Goal: Information Seeking & Learning: Learn about a topic

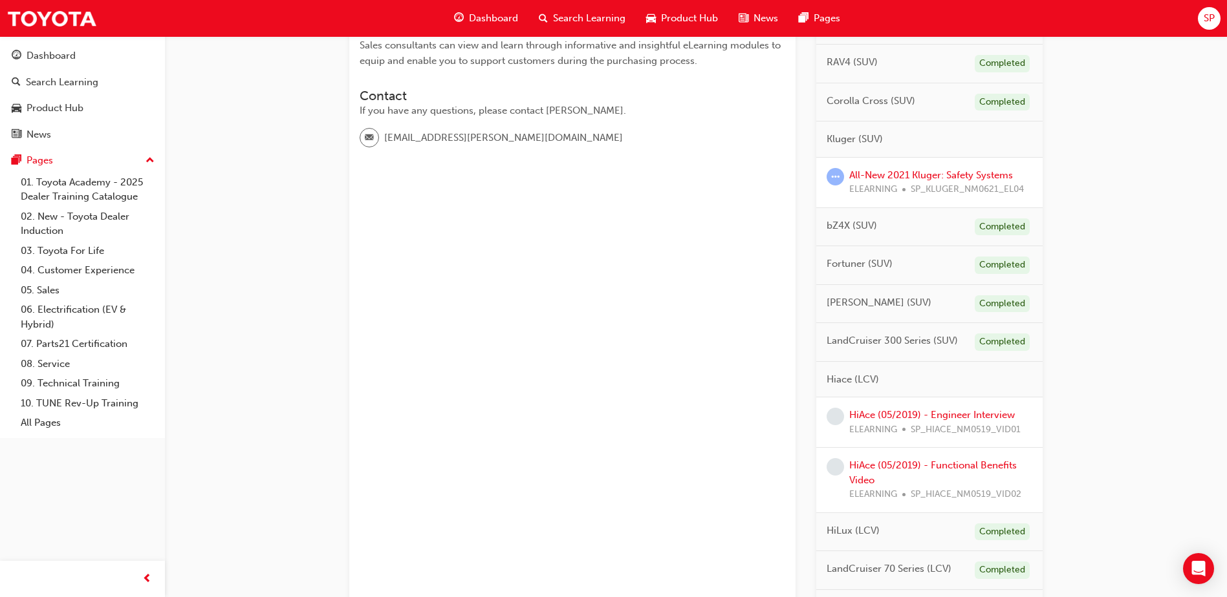
scroll to position [388, 0]
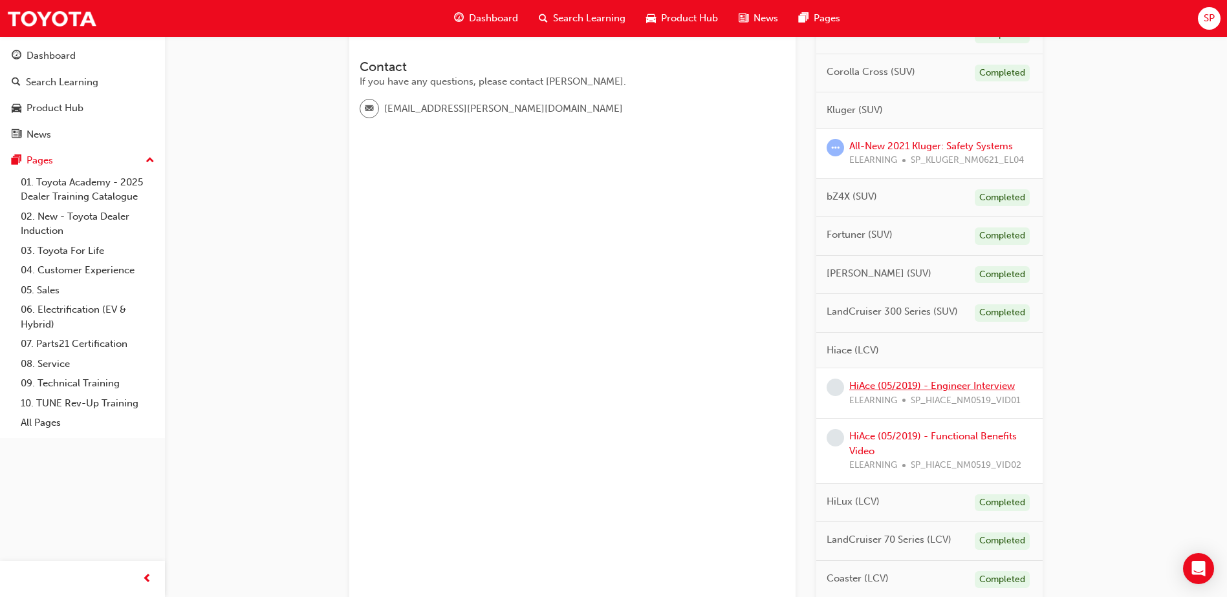
click at [956, 391] on link "HiAce (05/2019) - Engineer Interview" at bounding box center [932, 386] width 166 height 12
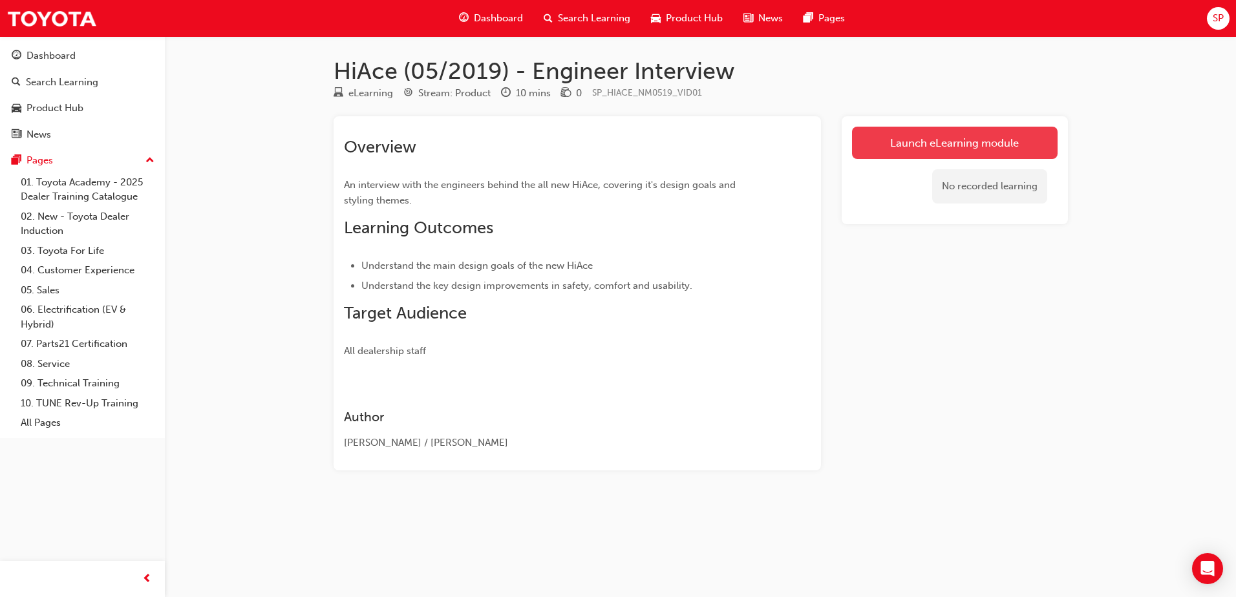
click at [939, 140] on link "Launch eLearning module" at bounding box center [955, 143] width 206 height 32
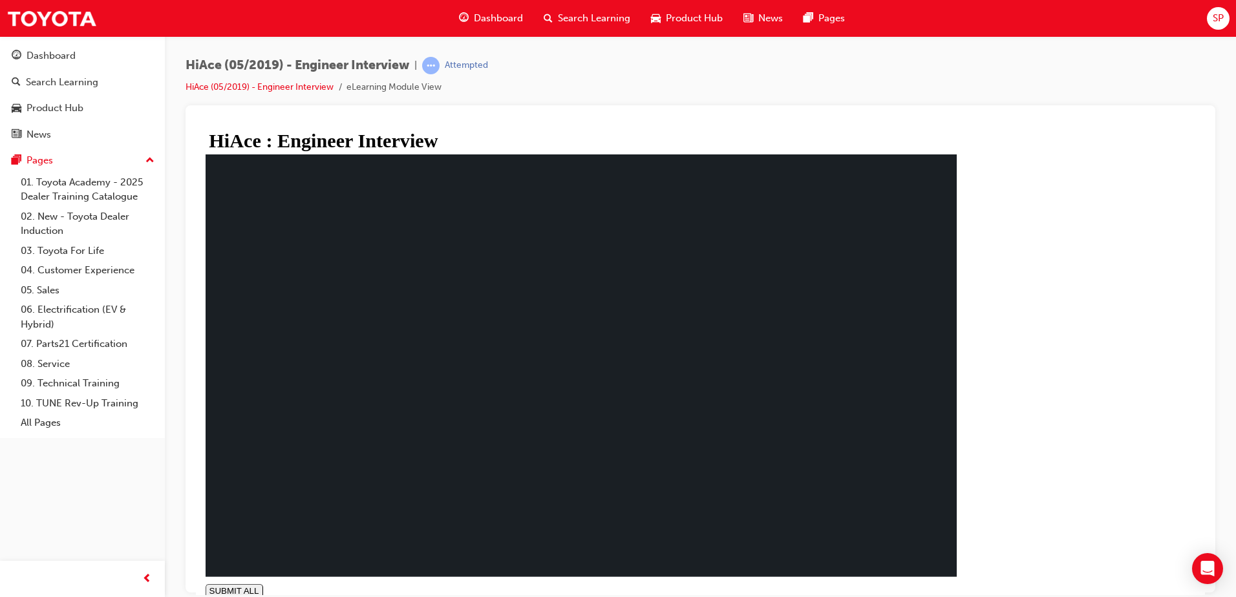
type input "0.007"
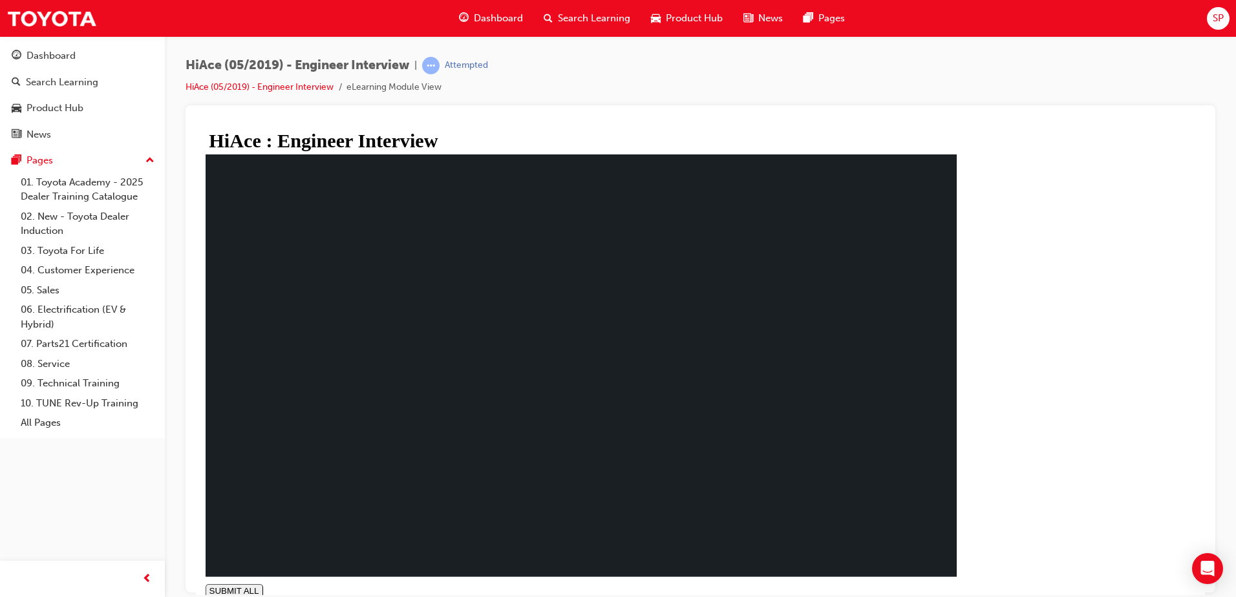
drag, startPoint x: 422, startPoint y: 361, endPoint x: 427, endPoint y: 382, distance: 21.3
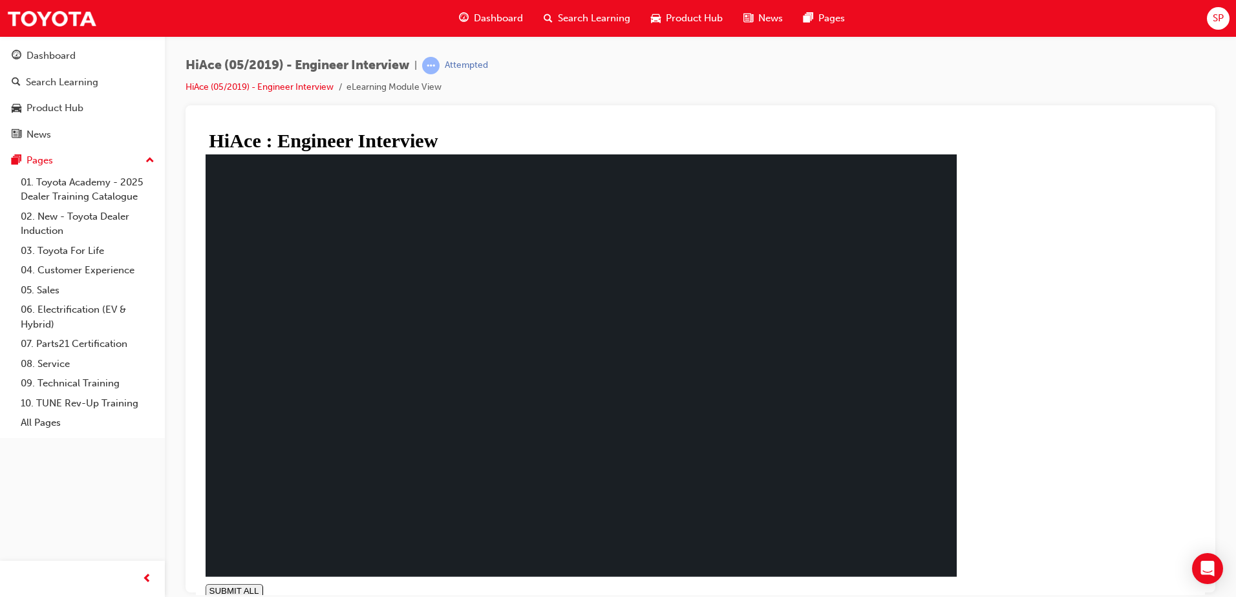
click at [241, 84] on link "HiAce (05/2019) - Engineer Interview" at bounding box center [260, 86] width 148 height 11
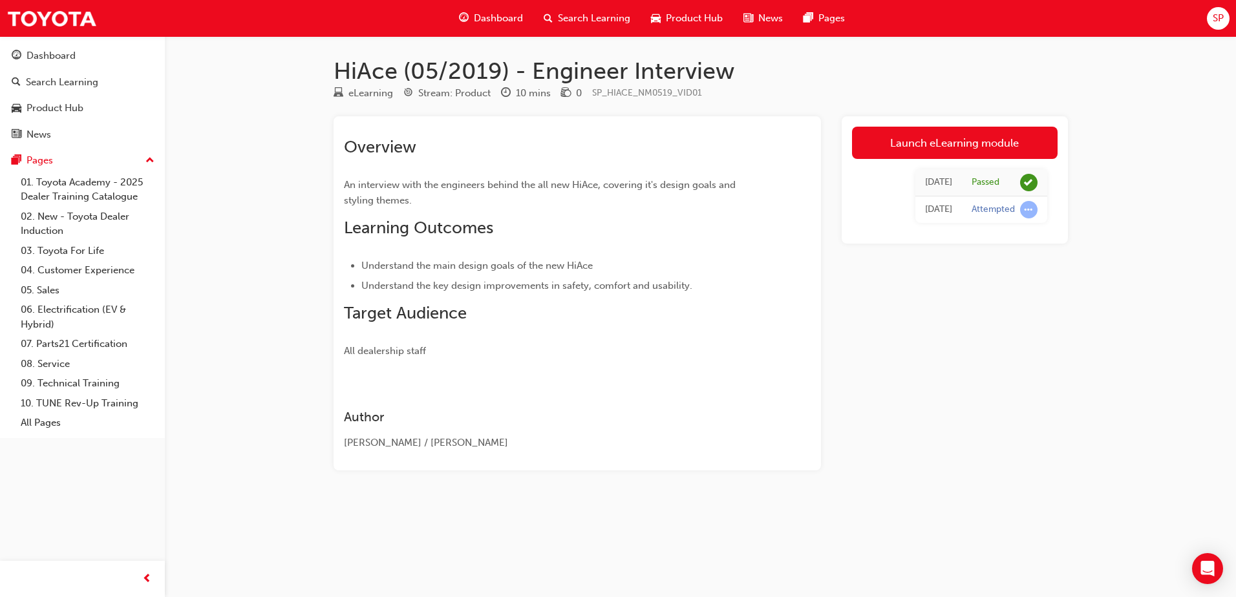
click at [598, 19] on span "Search Learning" at bounding box center [594, 18] width 72 height 15
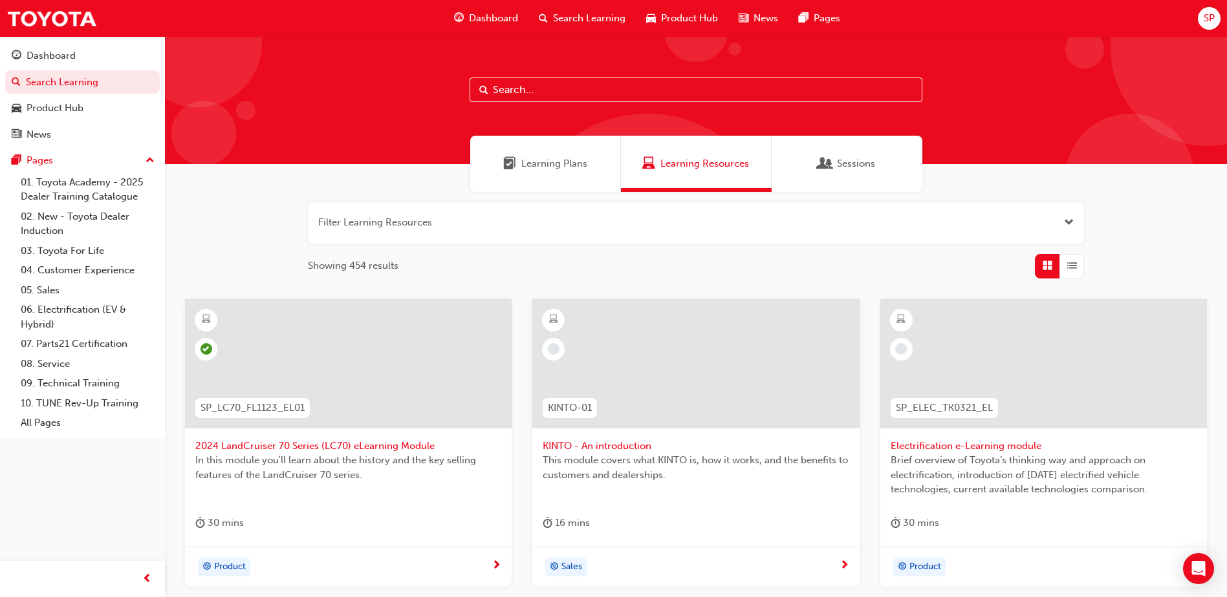
click at [549, 165] on span "Learning Plans" at bounding box center [554, 163] width 66 height 15
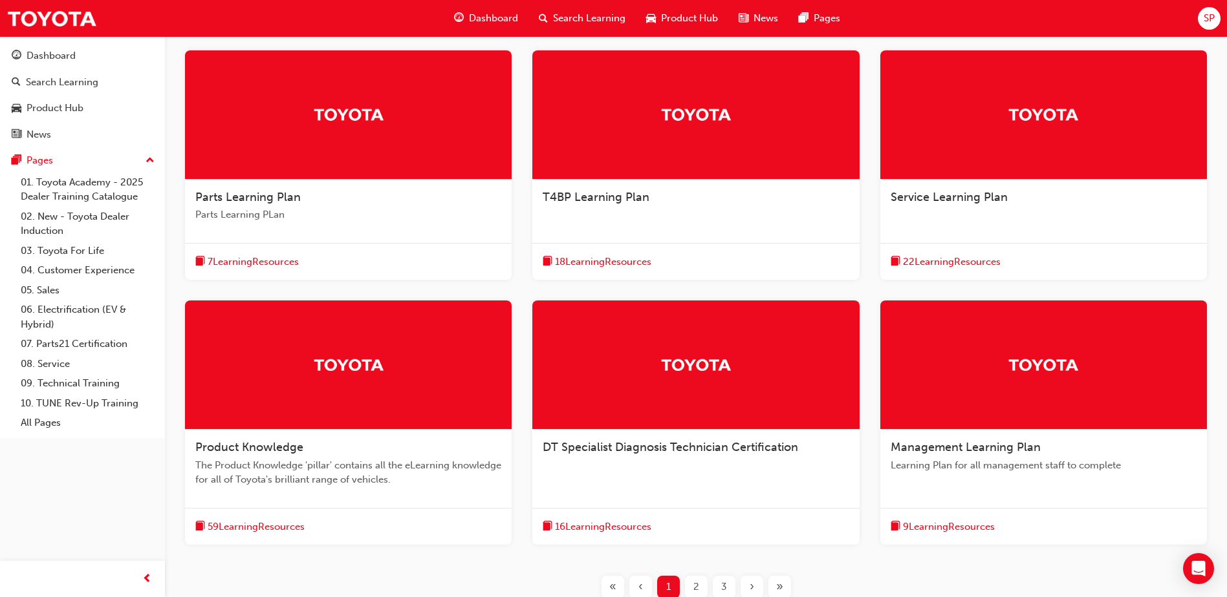
scroll to position [259, 0]
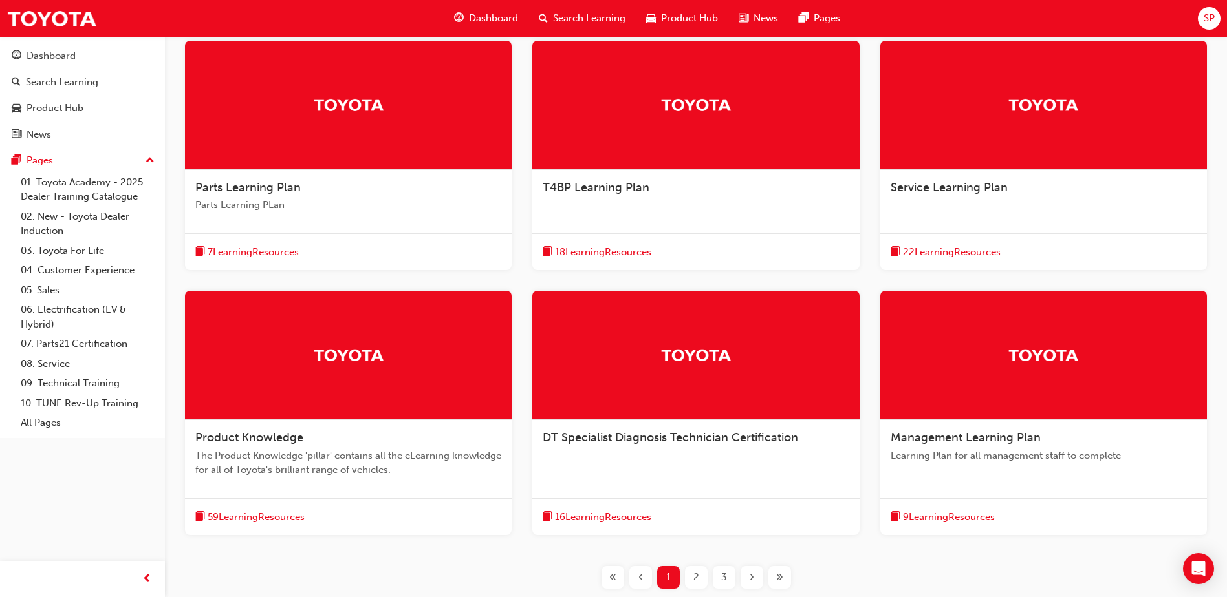
click at [420, 366] on div at bounding box center [348, 355] width 327 height 129
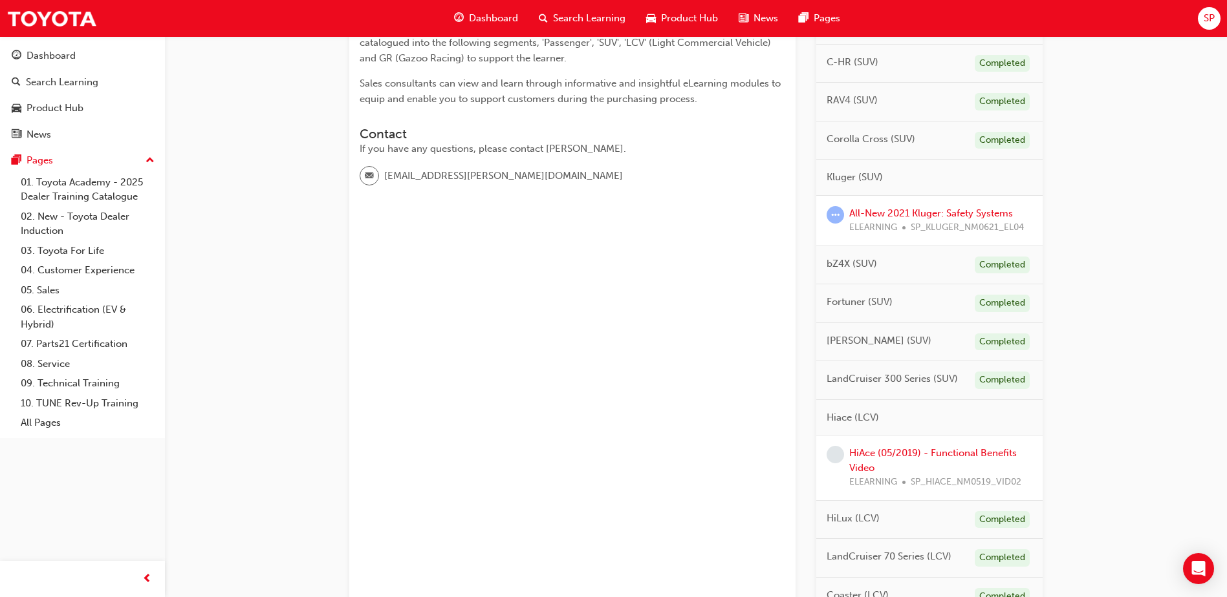
scroll to position [323, 0]
click at [943, 450] on link "HiAce (05/2019) - Functional Benefits Video" at bounding box center [932, 458] width 167 height 27
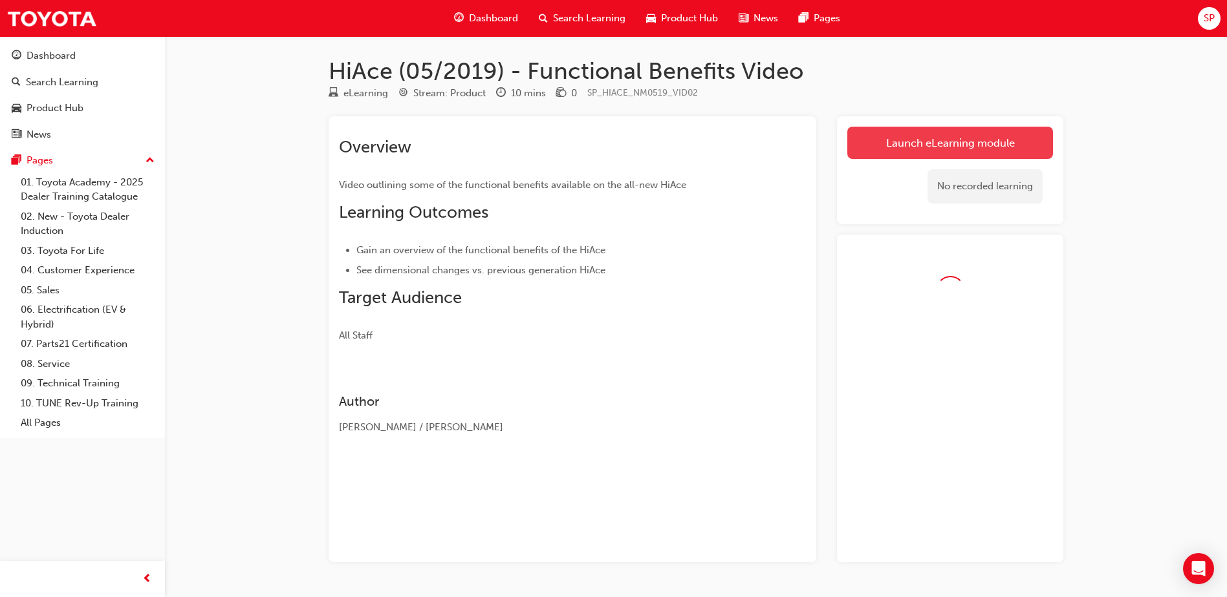
click at [984, 143] on link "Launch eLearning module" at bounding box center [950, 143] width 206 height 32
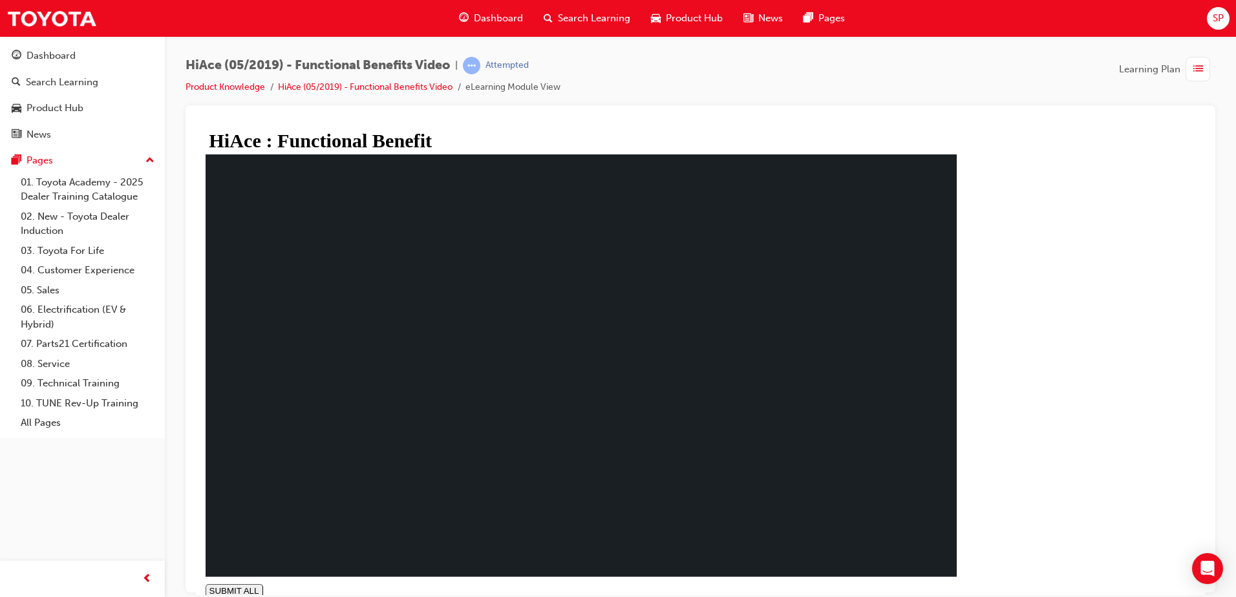
type input "0.004"
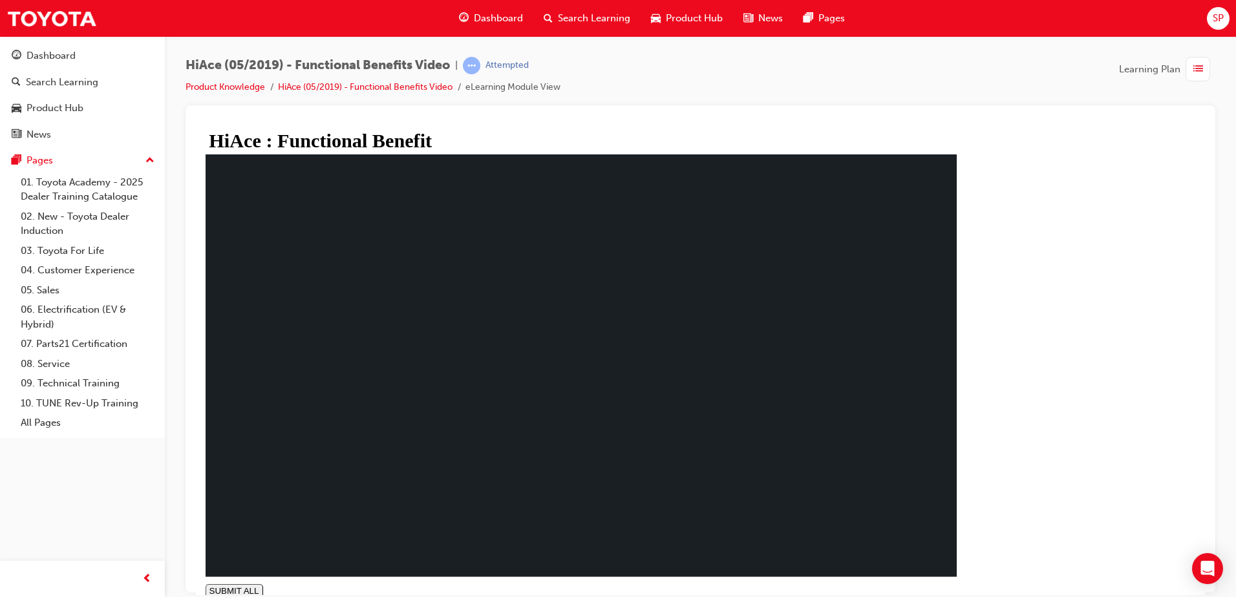
drag, startPoint x: 949, startPoint y: 487, endPoint x: 951, endPoint y: 495, distance: 8.8
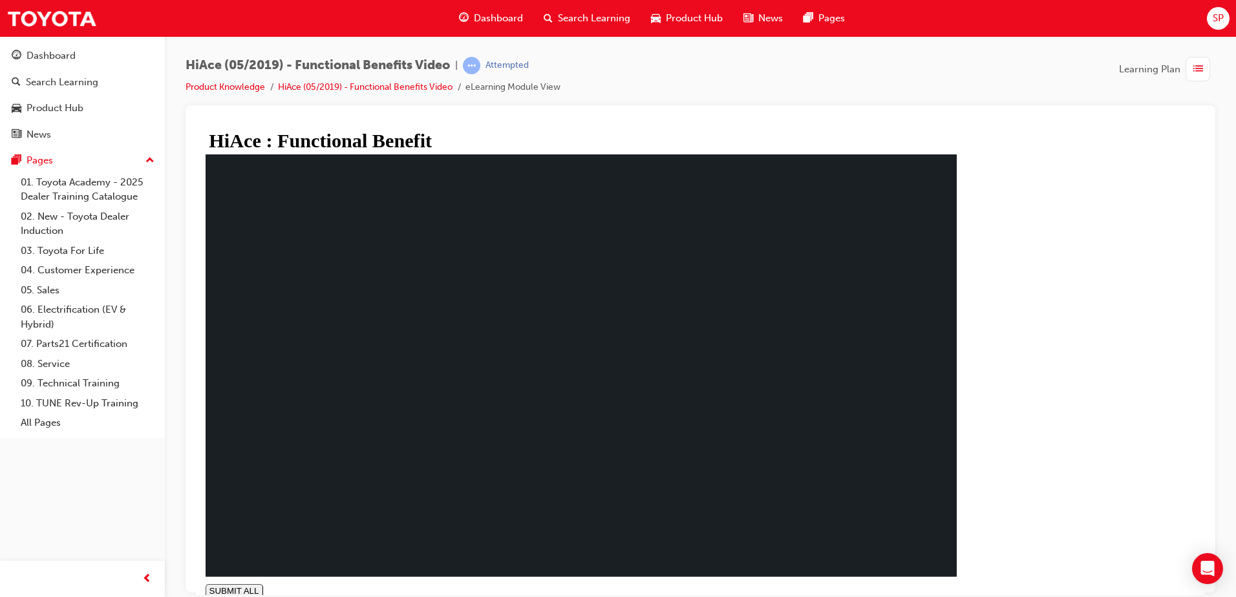
drag, startPoint x: 452, startPoint y: 435, endPoint x: 452, endPoint y: 446, distance: 11.0
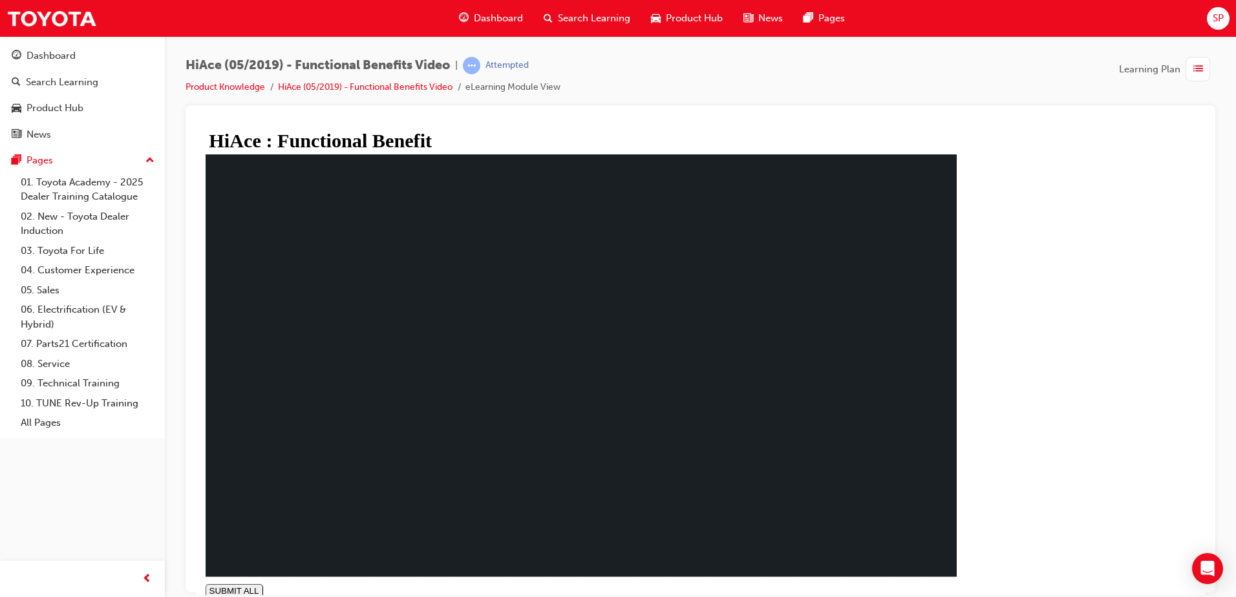
click at [587, 25] on span "Search Learning" at bounding box center [594, 18] width 72 height 15
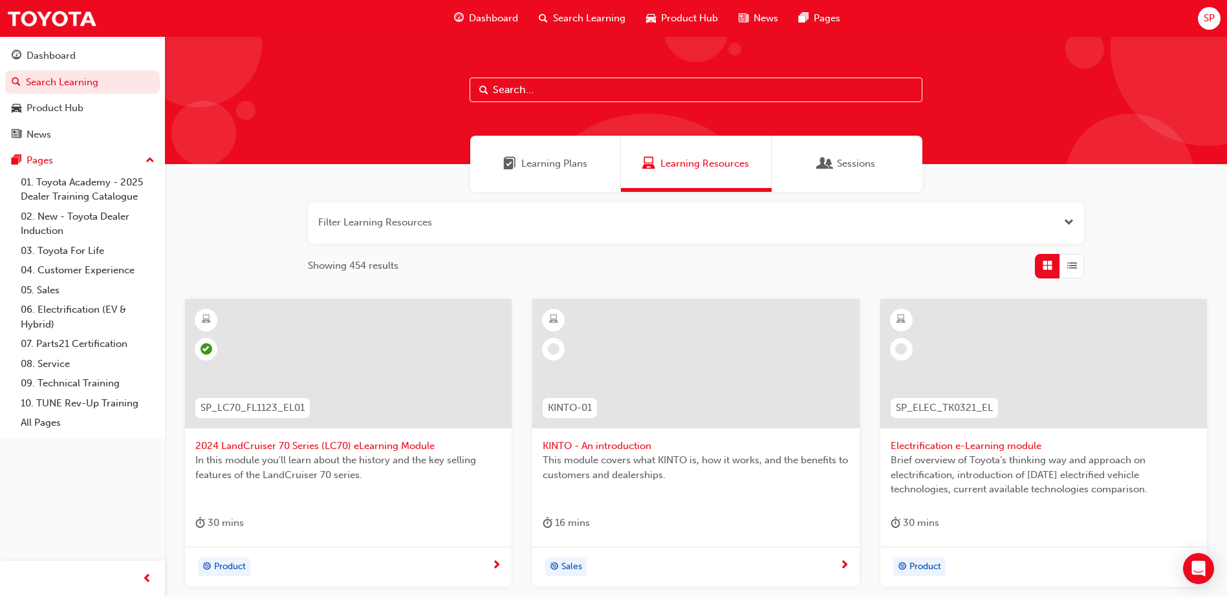
click at [483, 13] on span "Dashboard" at bounding box center [493, 18] width 49 height 15
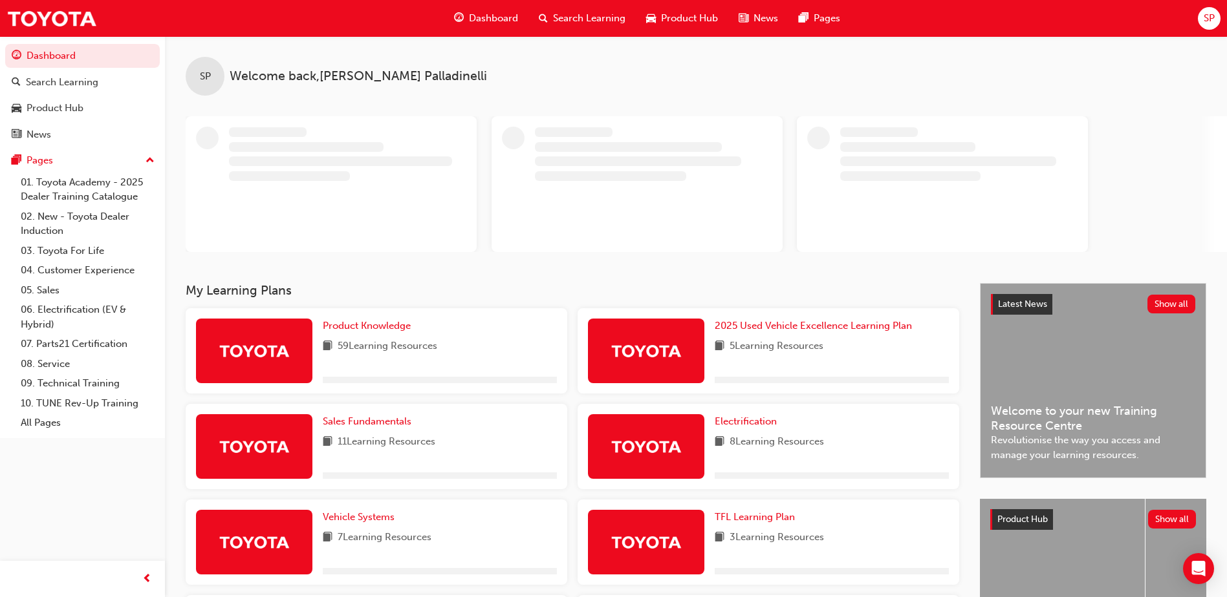
click at [420, 341] on span "59 Learning Resources" at bounding box center [388, 347] width 100 height 16
click at [369, 321] on span "Product Knowledge" at bounding box center [367, 326] width 88 height 12
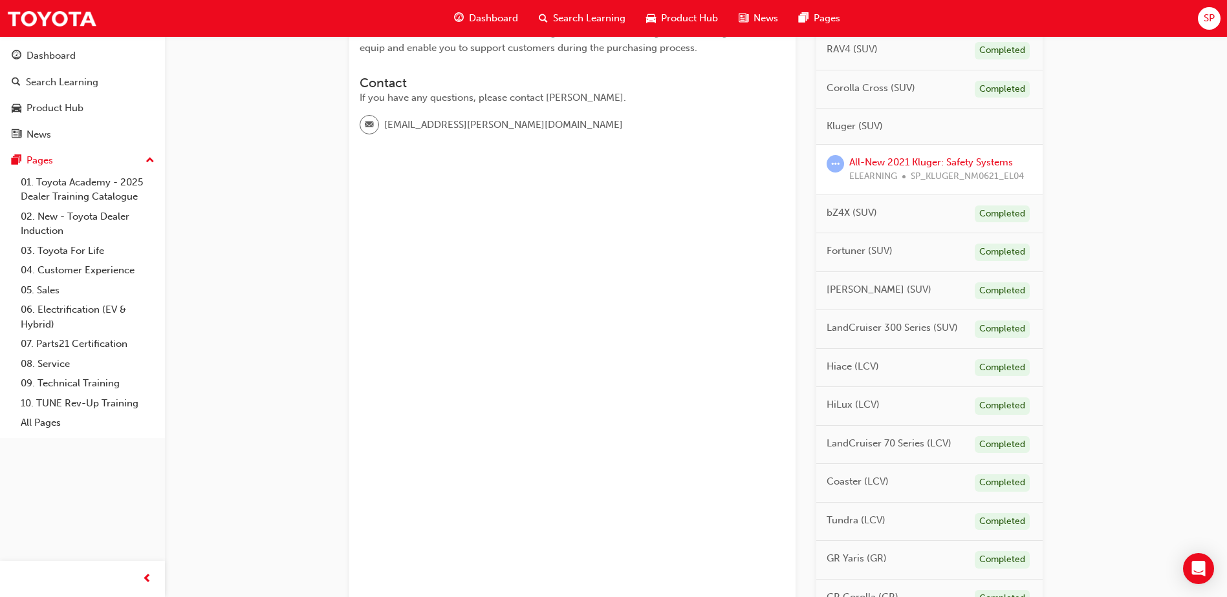
scroll to position [150, 0]
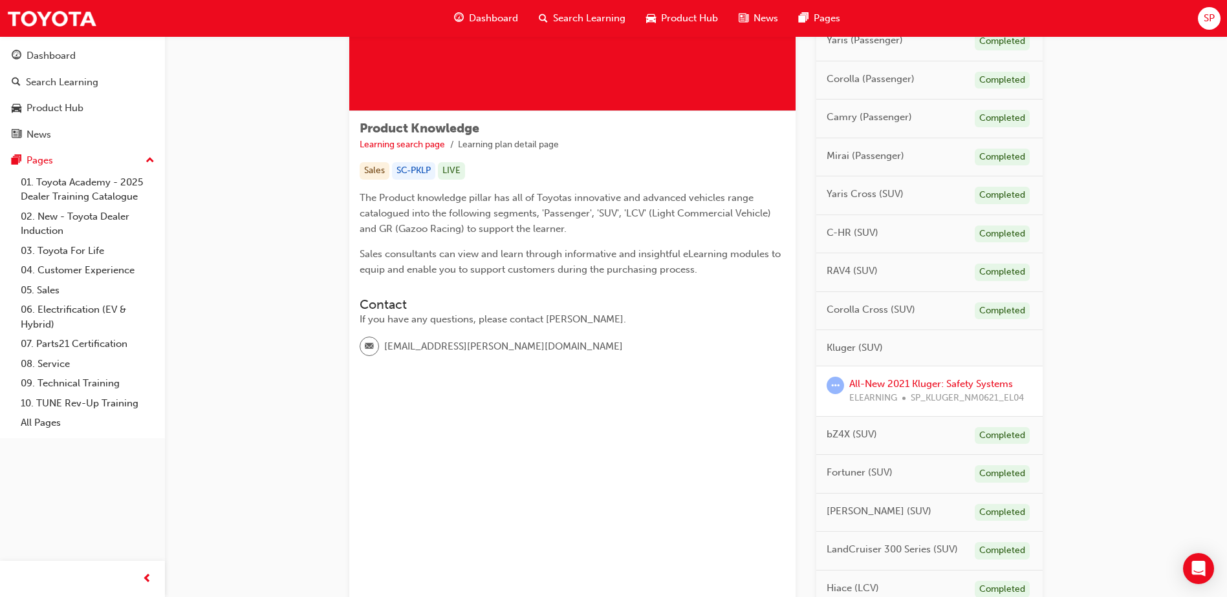
click at [929, 393] on span "SP_KLUGER_NM0621_EL04" at bounding box center [966, 398] width 113 height 15
click at [930, 383] on link "All-New 2021 Kluger: Safety Systems" at bounding box center [931, 384] width 164 height 12
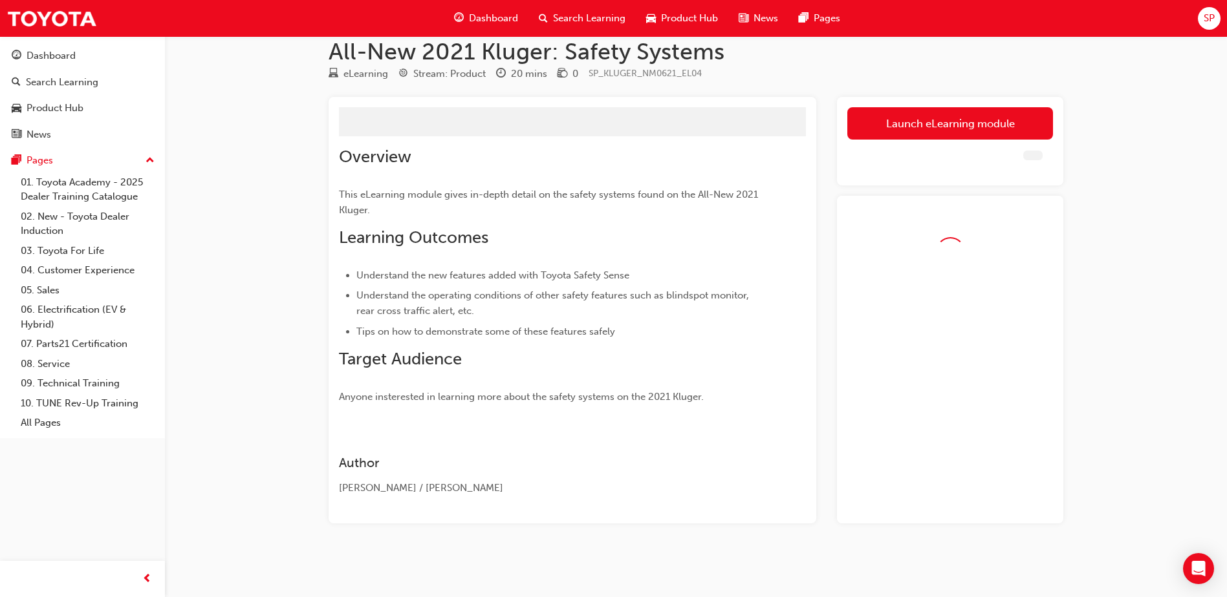
scroll to position [32, 0]
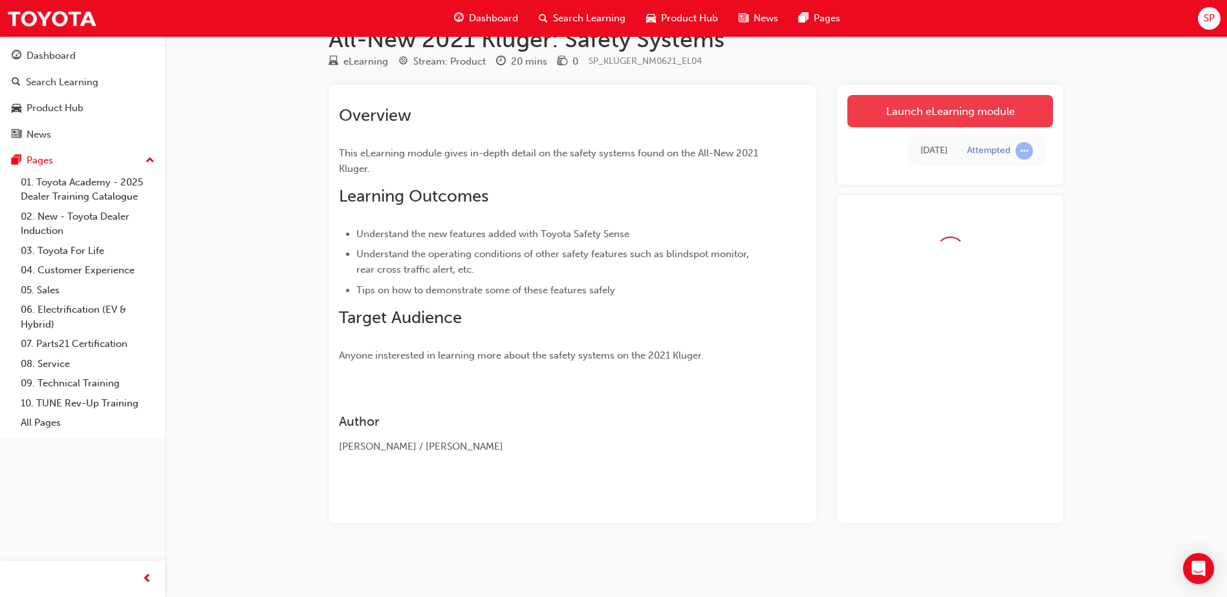
click at [920, 105] on link "Launch eLearning module" at bounding box center [950, 111] width 206 height 32
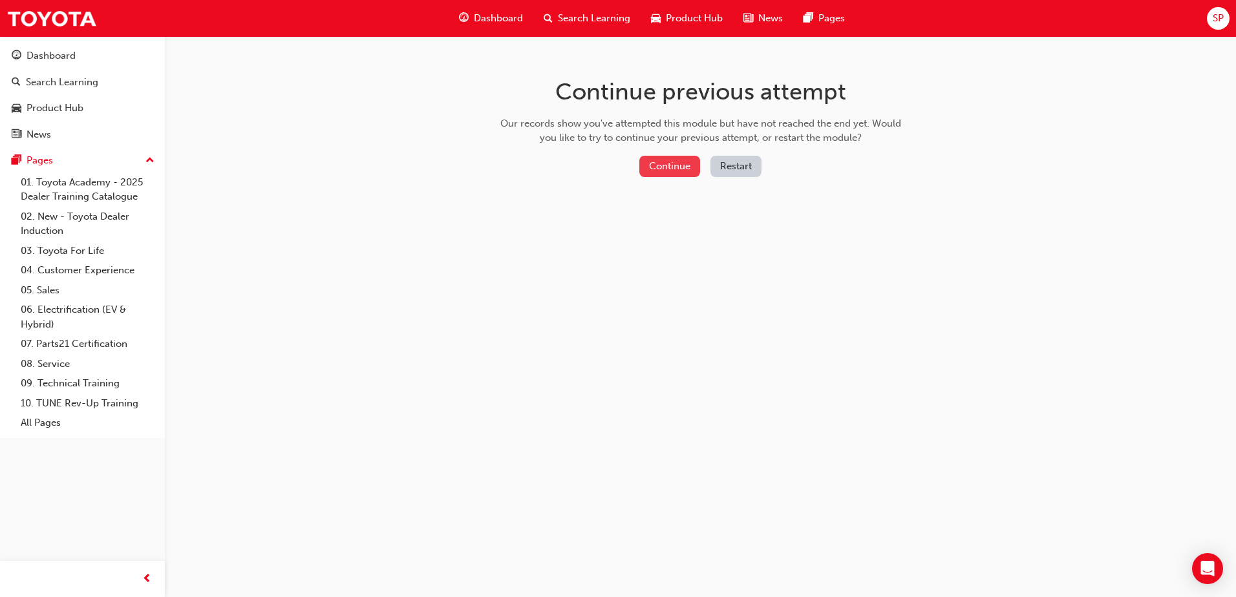
click at [687, 165] on button "Continue" at bounding box center [670, 166] width 61 height 21
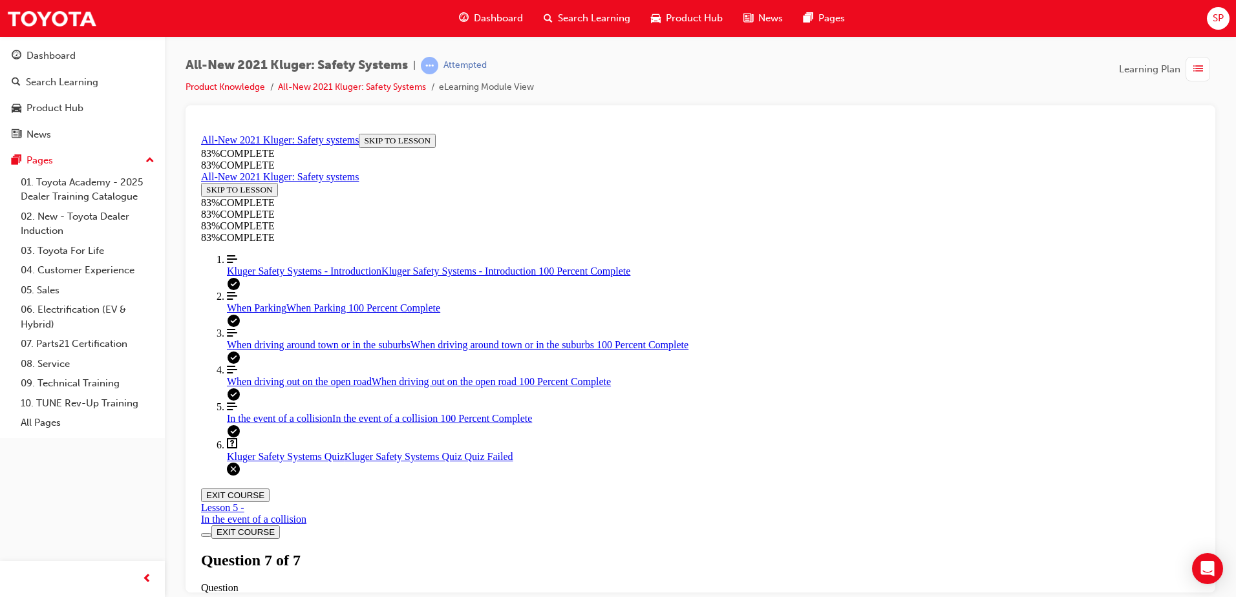
scroll to position [202, 0]
click at [608, 550] on div "Kluger Safety Systems Quiz Lesson 6 of 6 Now that you've gone through the Kluge…" at bounding box center [700, 594] width 999 height 89
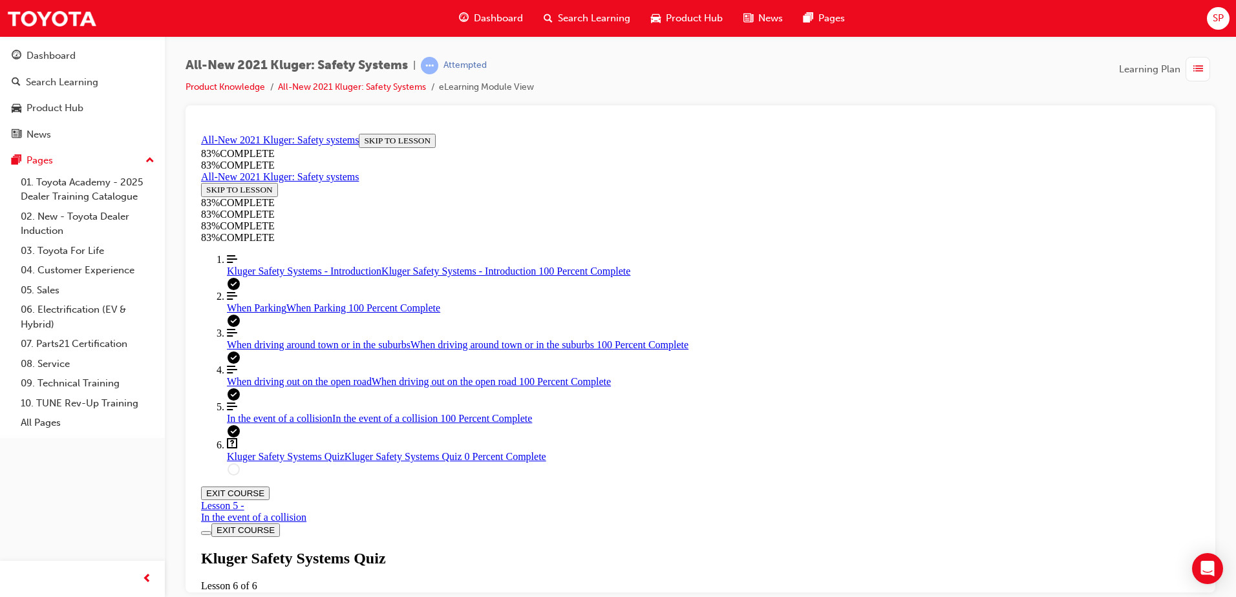
scroll to position [47, 0]
drag, startPoint x: 641, startPoint y: 321, endPoint x: 872, endPoint y: 319, distance: 230.9
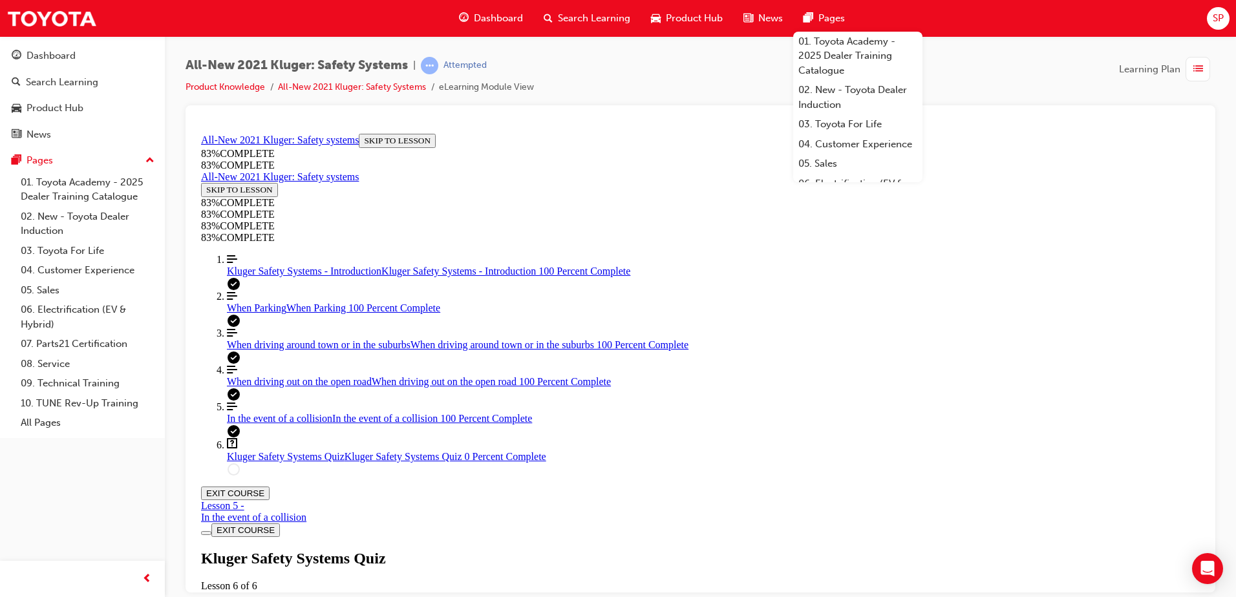
click at [1005, 129] on iframe at bounding box center [700, 362] width 1009 height 467
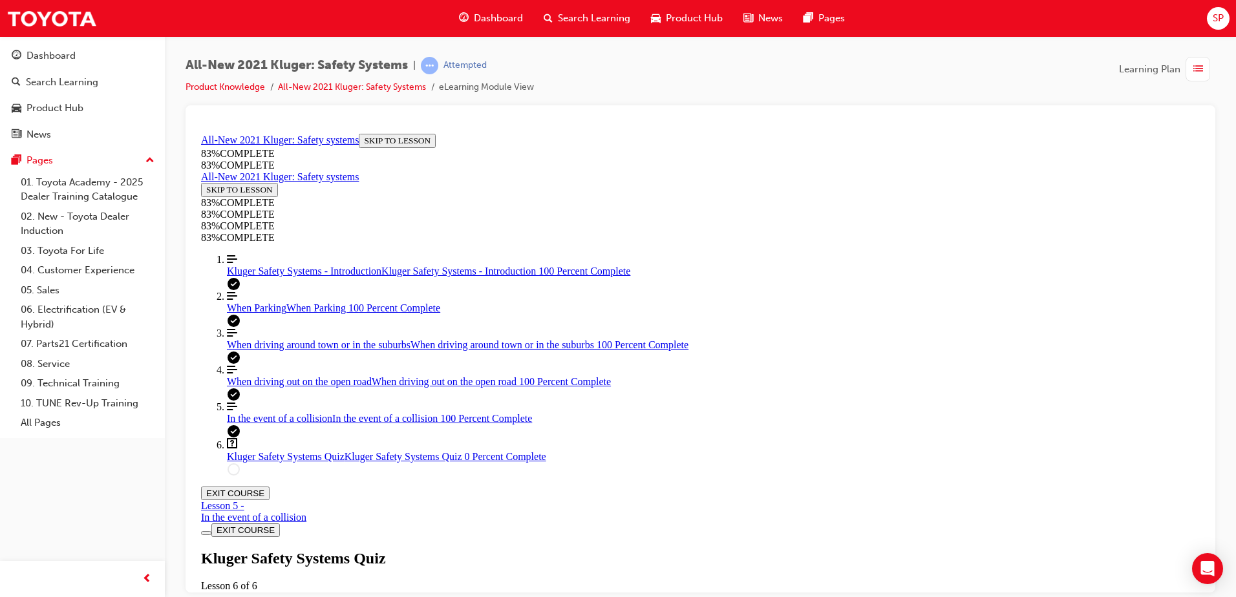
drag, startPoint x: 702, startPoint y: 322, endPoint x: 937, endPoint y: 339, distance: 236.0
drag, startPoint x: 937, startPoint y: 339, endPoint x: 945, endPoint y: 367, distance: 28.2
drag, startPoint x: 592, startPoint y: 369, endPoint x: 790, endPoint y: 371, distance: 197.9
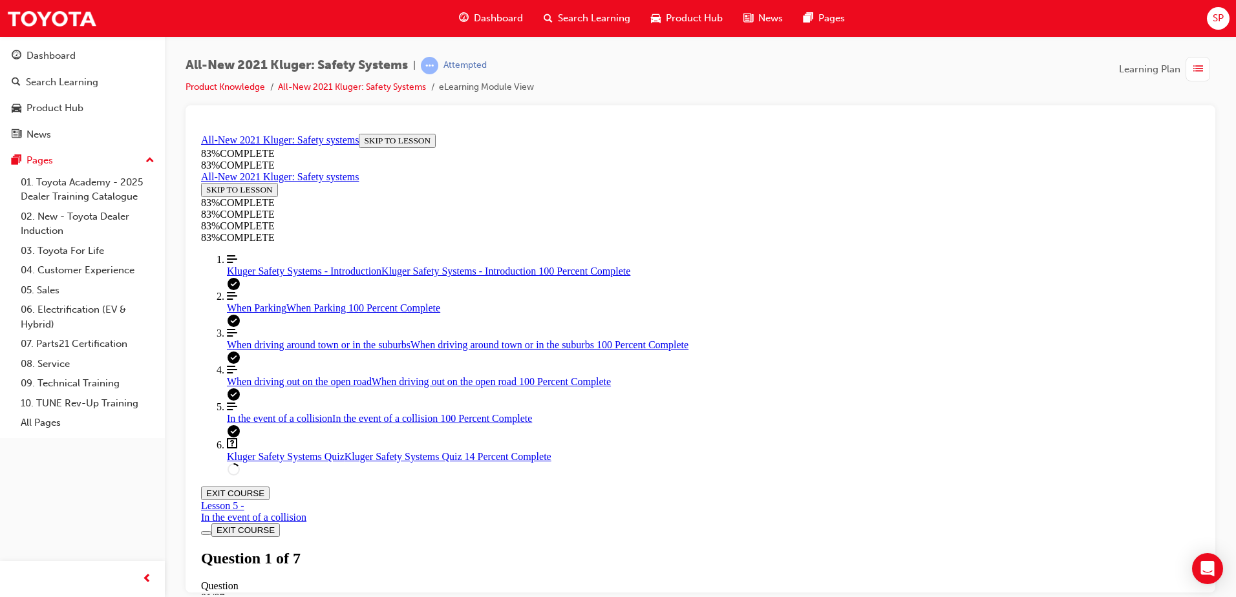
drag, startPoint x: 610, startPoint y: 321, endPoint x: 812, endPoint y: 323, distance: 201.1
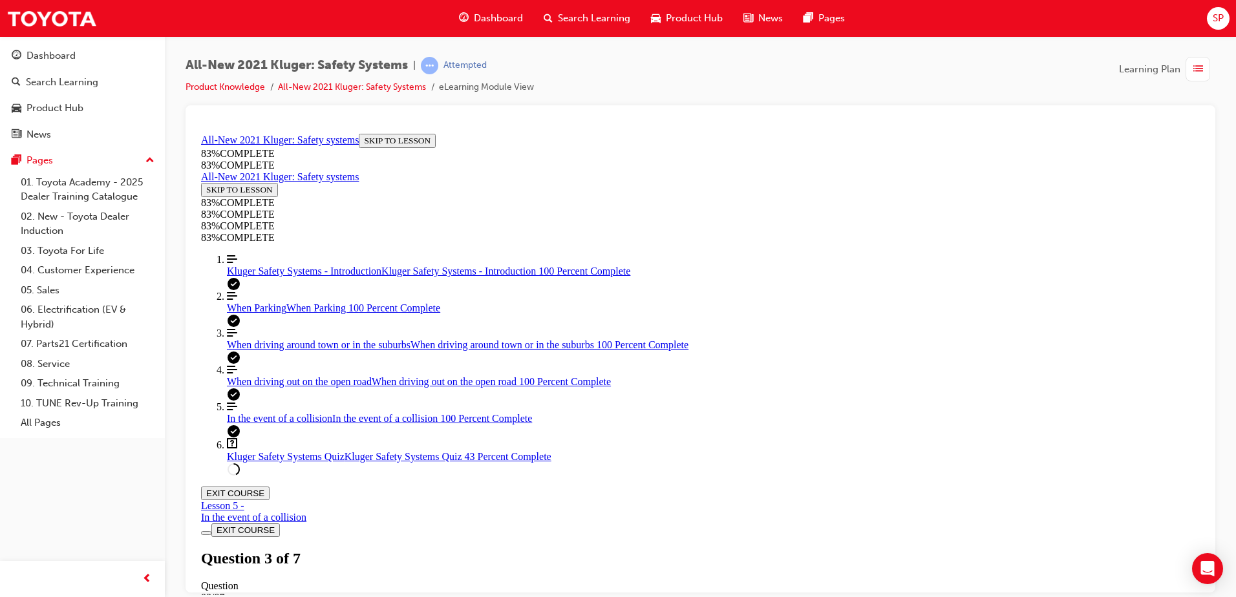
drag, startPoint x: 812, startPoint y: 323, endPoint x: 817, endPoint y: 349, distance: 26.4
drag, startPoint x: 571, startPoint y: 318, endPoint x: 884, endPoint y: 324, distance: 313.0
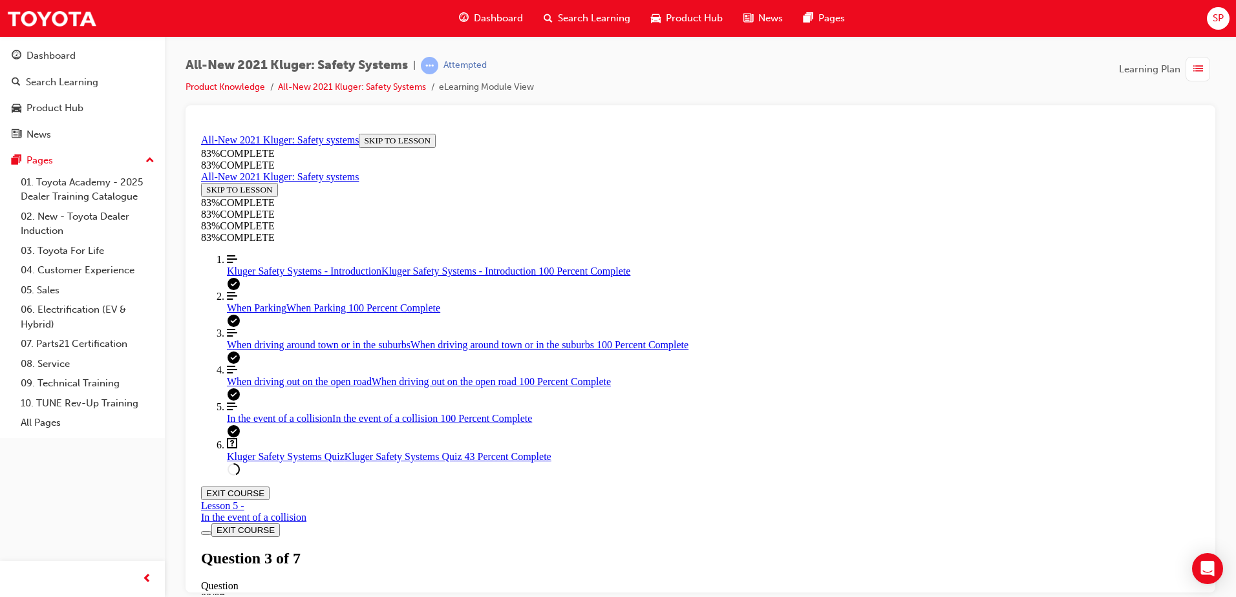
scroll to position [306, 0]
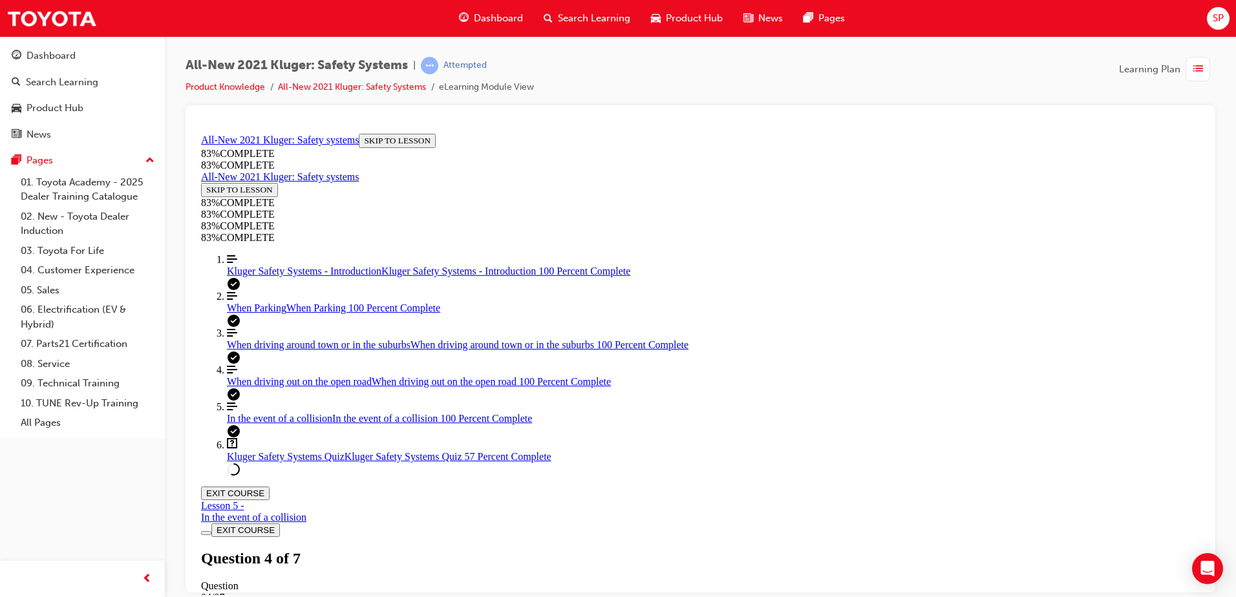
drag, startPoint x: 574, startPoint y: 322, endPoint x: 877, endPoint y: 326, distance: 303.9
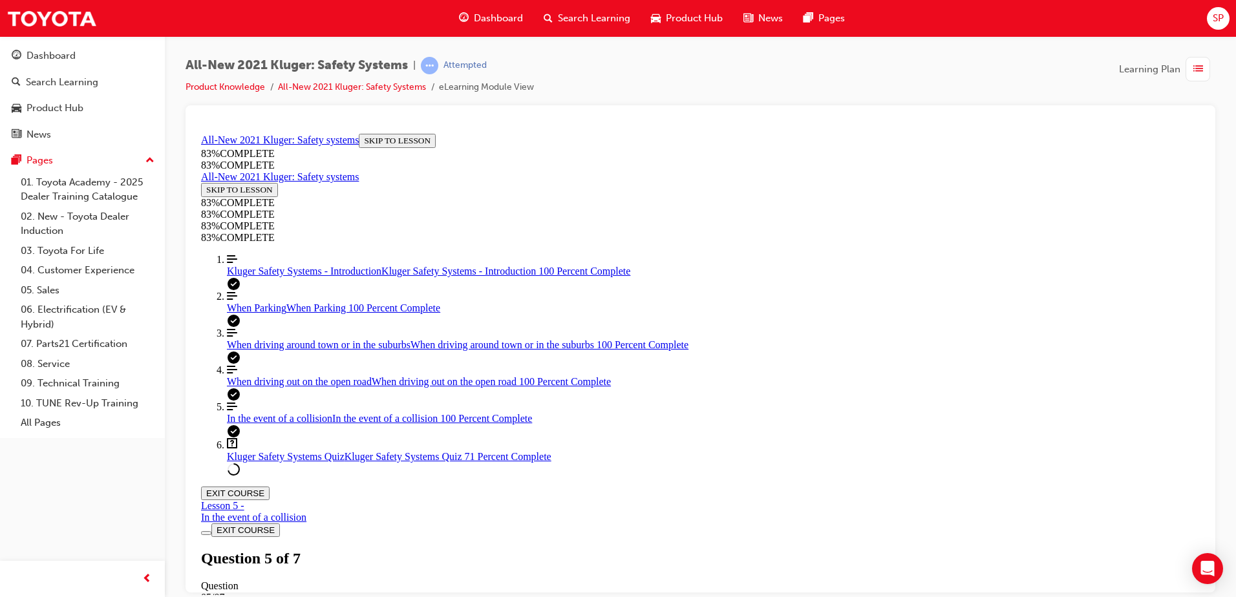
drag, startPoint x: 714, startPoint y: 361, endPoint x: 720, endPoint y: 348, distance: 15.0
drag, startPoint x: 706, startPoint y: 455, endPoint x: 791, endPoint y: 294, distance: 181.7
drag, startPoint x: 816, startPoint y: 422, endPoint x: 850, endPoint y: 450, distance: 44.5
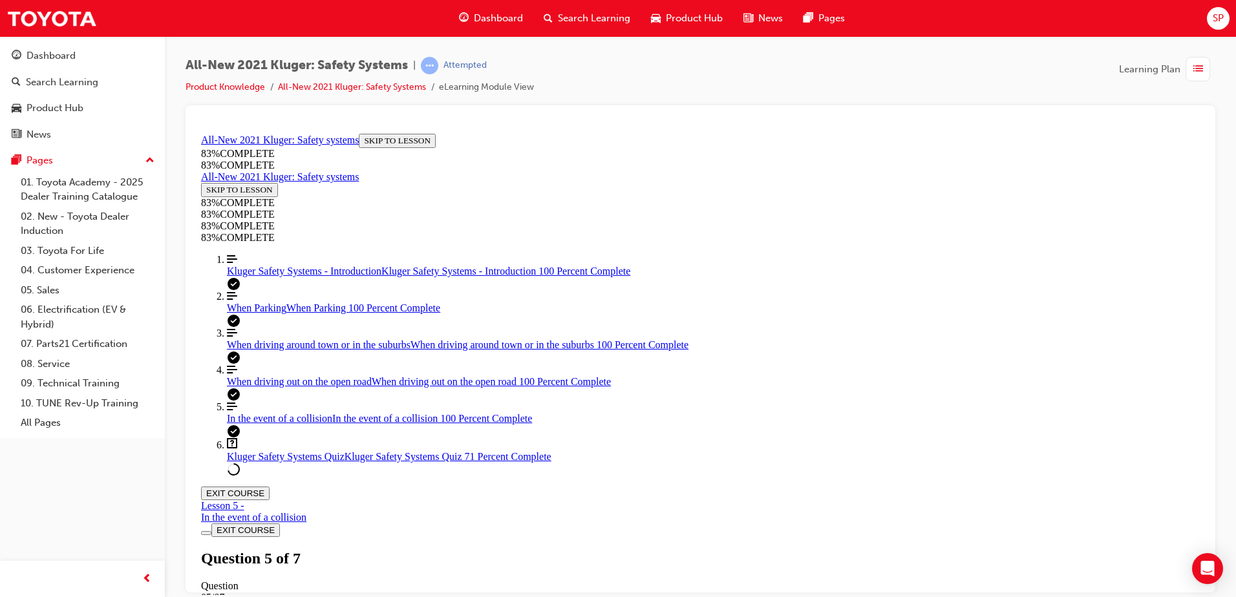
drag, startPoint x: 693, startPoint y: 355, endPoint x: 756, endPoint y: 453, distance: 116.1
drag, startPoint x: 668, startPoint y: 367, endPoint x: 730, endPoint y: 368, distance: 62.1
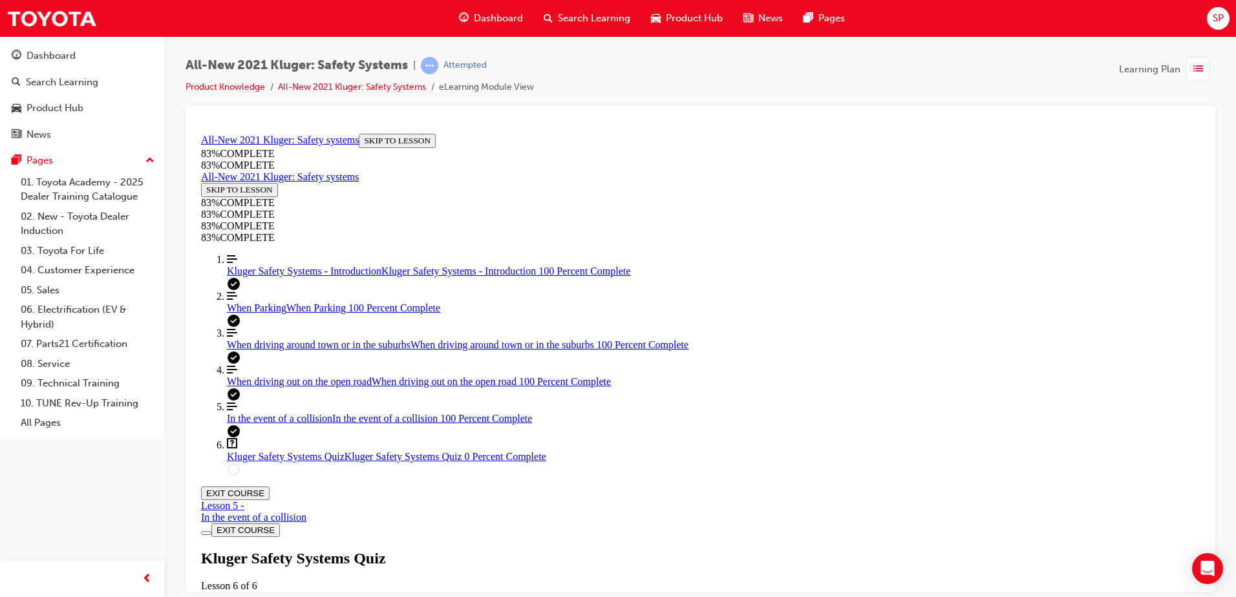
click at [587, 550] on div "Kluger Safety Systems Quiz Lesson 6 of 6 Now that you've gone through the Kluge…" at bounding box center [700, 594] width 999 height 89
drag, startPoint x: 668, startPoint y: 346, endPoint x: 1010, endPoint y: 354, distance: 342.2
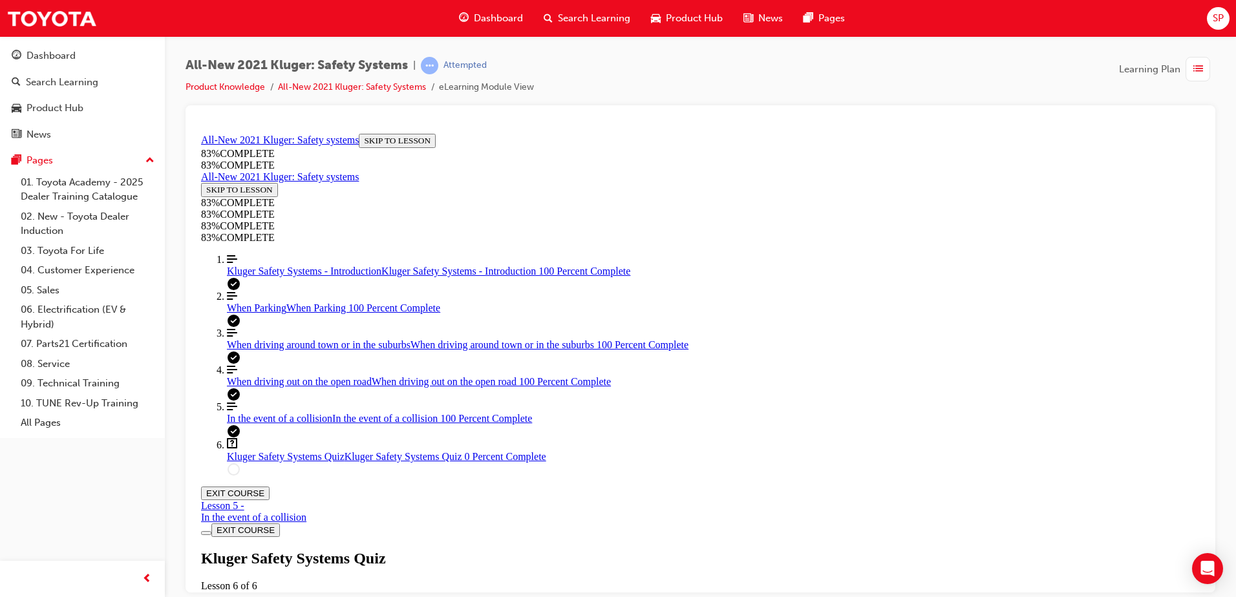
scroll to position [169, 0]
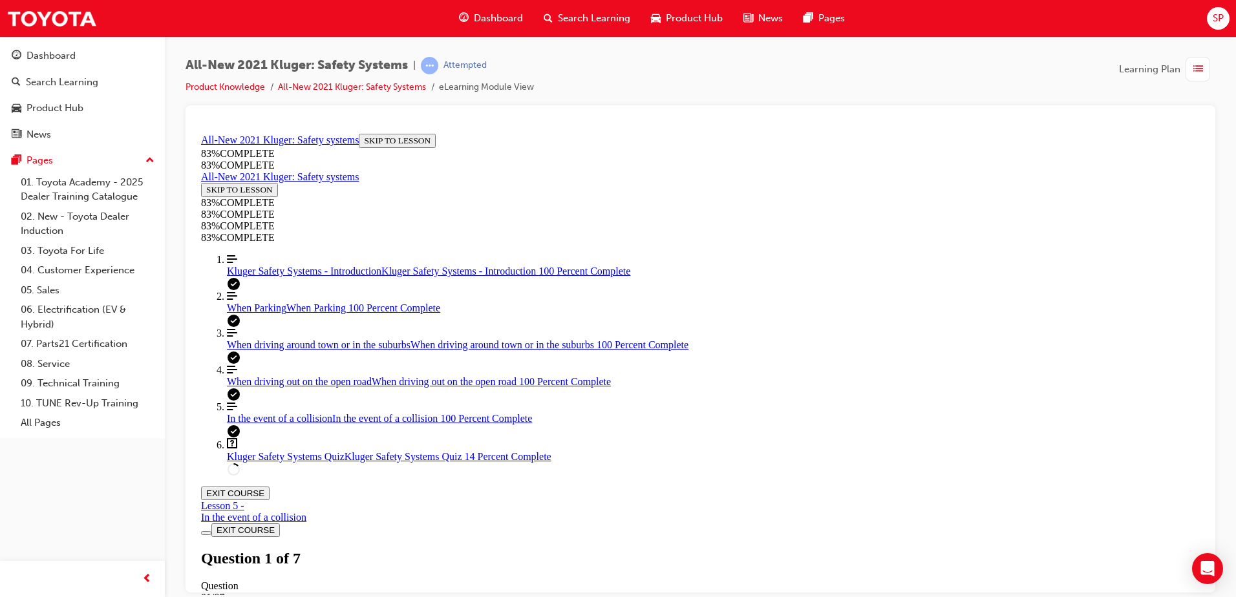
drag, startPoint x: 716, startPoint y: 363, endPoint x: 821, endPoint y: 446, distance: 134.0
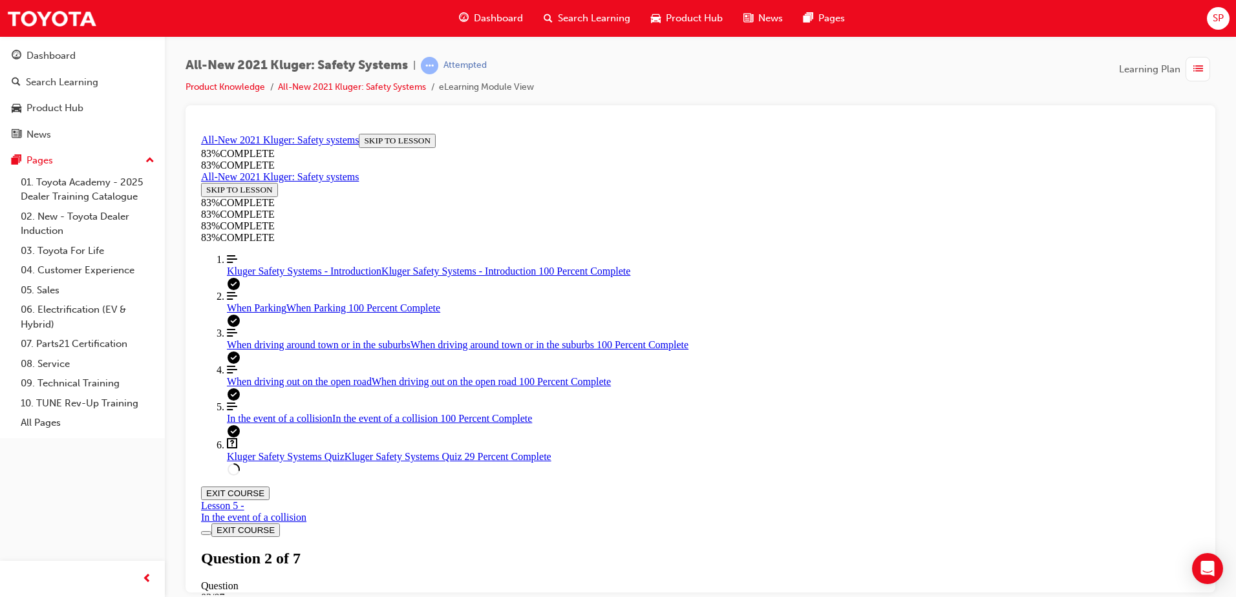
drag, startPoint x: 704, startPoint y: 293, endPoint x: 758, endPoint y: 294, distance: 55.0
drag, startPoint x: 759, startPoint y: 352, endPoint x: 784, endPoint y: 352, distance: 25.2
drag, startPoint x: 757, startPoint y: 269, endPoint x: 818, endPoint y: 277, distance: 61.3
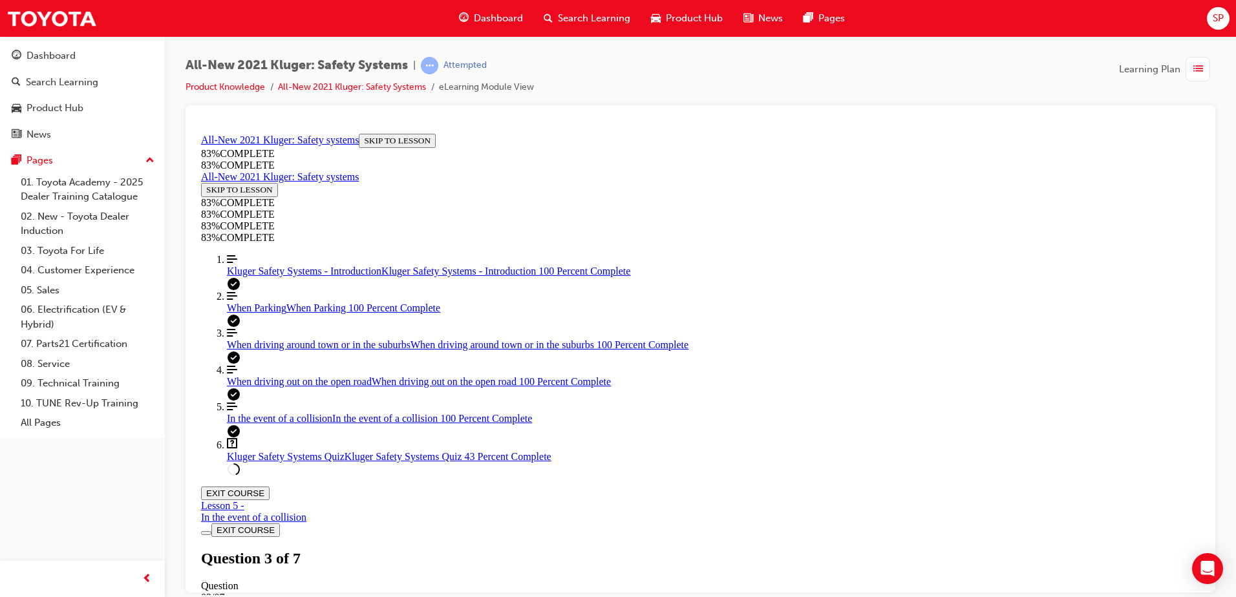
drag, startPoint x: 568, startPoint y: 316, endPoint x: 876, endPoint y: 343, distance: 308.9
copy p "In a collision, the body of the Kluger is designed to absorb and deflect as muc…"
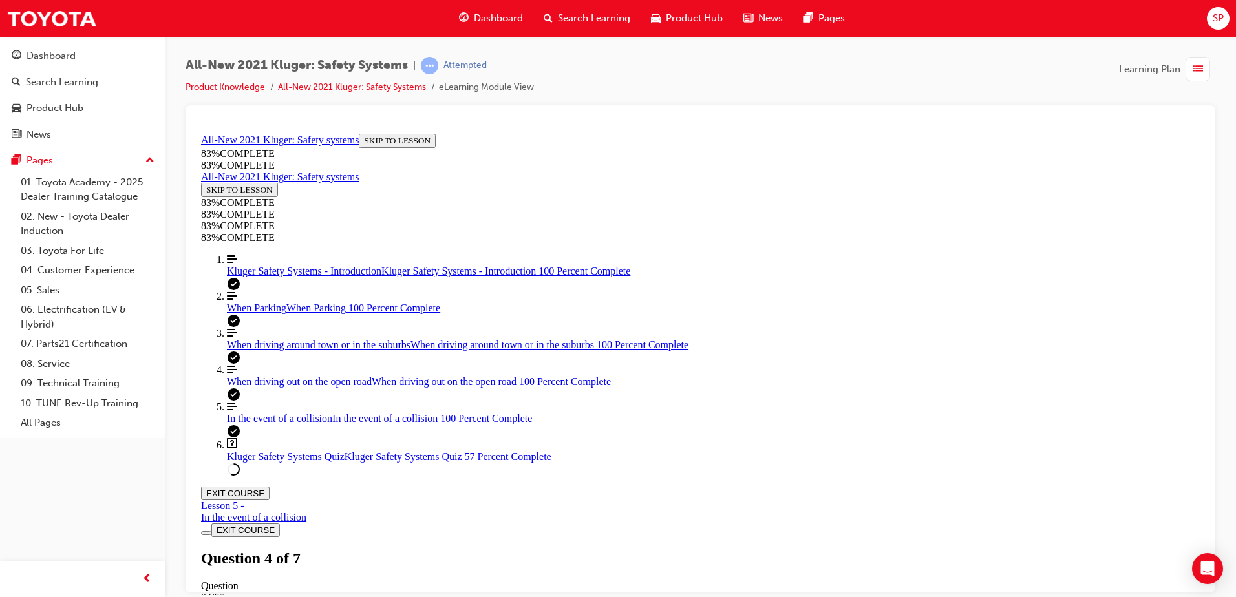
drag, startPoint x: 670, startPoint y: 445, endPoint x: 694, endPoint y: 458, distance: 28.1
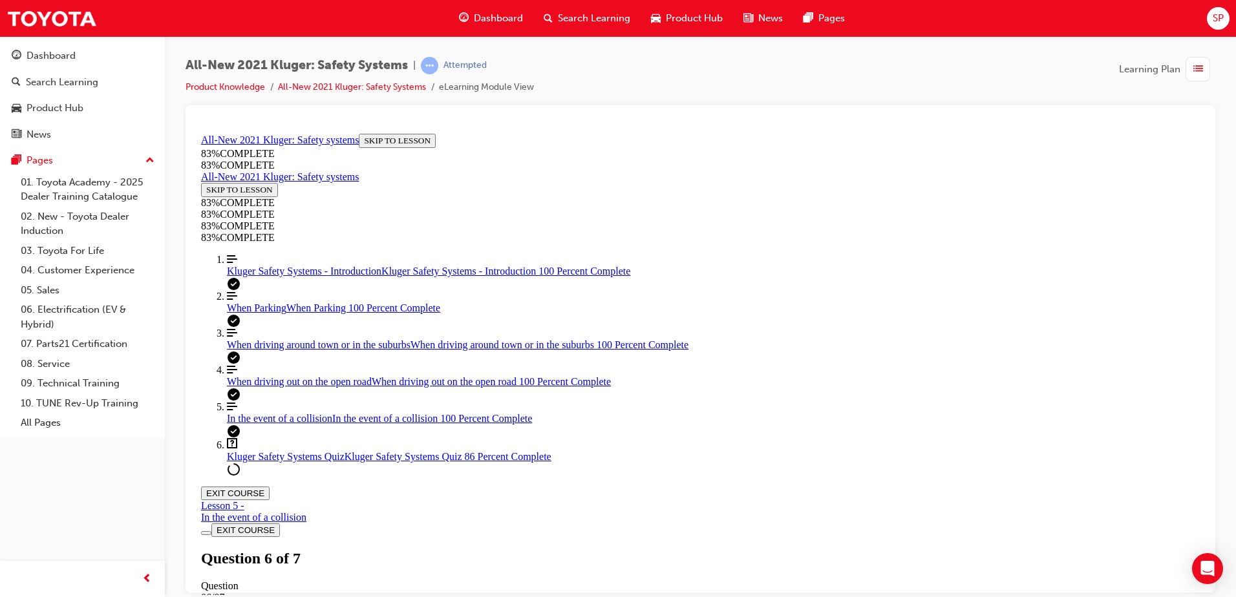
drag, startPoint x: 720, startPoint y: 234, endPoint x: 1013, endPoint y: 250, distance: 292.7
